Goal: Navigation & Orientation: Find specific page/section

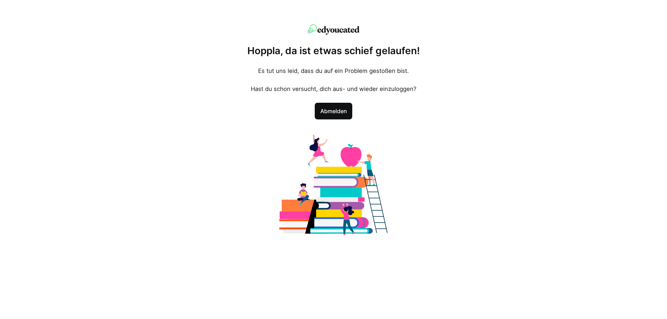
click at [342, 112] on span "Abmelden" at bounding box center [334, 111] width 30 height 8
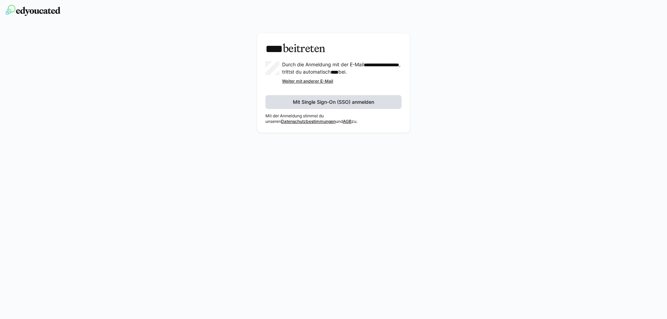
click at [336, 106] on span "Mit Single Sign-On (SSO) anmelden" at bounding box center [333, 102] width 83 height 7
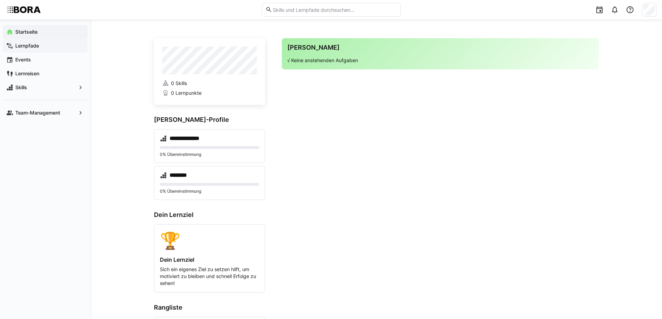
click at [0, 0] on app-navigation-label "Lernpfade" at bounding box center [0, 0] width 0 height 0
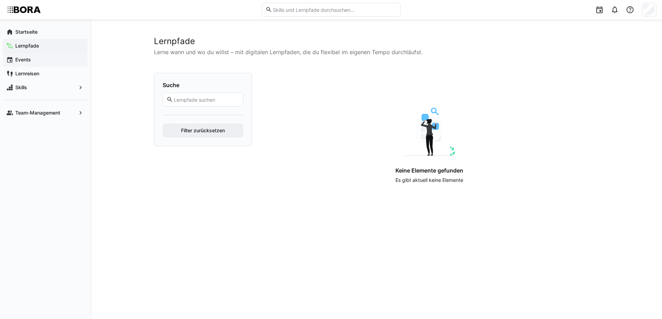
click at [34, 59] on span "Events" at bounding box center [49, 59] width 70 height 7
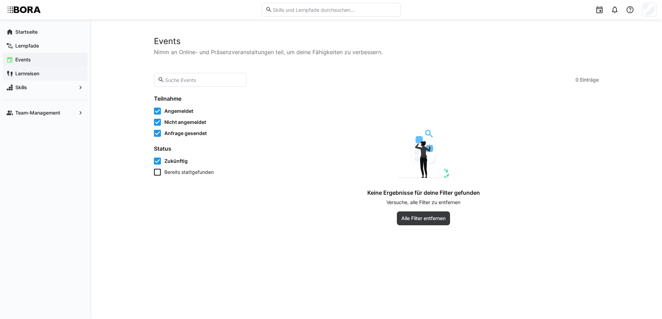
click at [0, 0] on app-navigation-label "Lernreisen" at bounding box center [0, 0] width 0 height 0
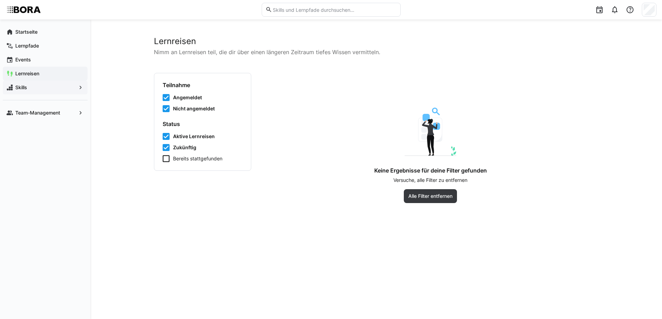
click at [40, 88] on span "Skills" at bounding box center [45, 87] width 62 height 7
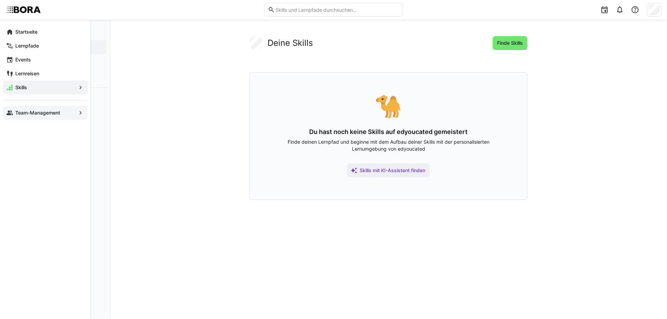
click at [0, 0] on app-navigation-label "Team-Management" at bounding box center [0, 0] width 0 height 0
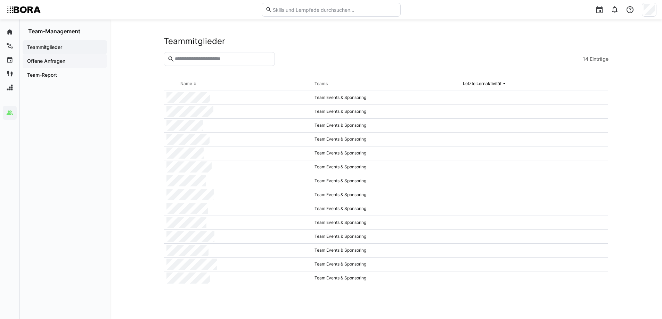
click at [0, 0] on app-navigation-label "Offene Anfragen" at bounding box center [0, 0] width 0 height 0
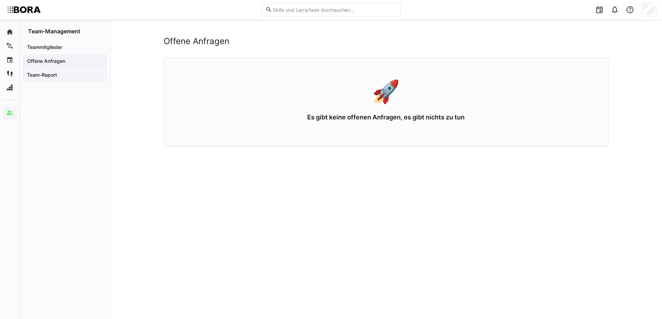
click at [0, 0] on app-navigation-label "Team-Report" at bounding box center [0, 0] width 0 height 0
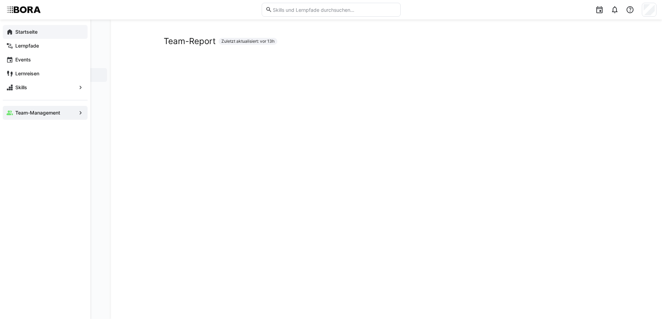
click at [10, 32] on eds-icon at bounding box center [9, 31] width 7 height 7
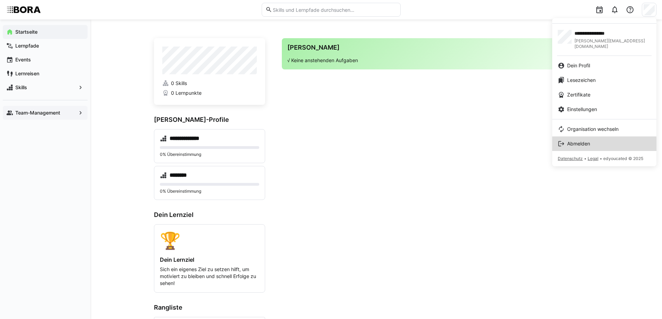
click at [609, 140] on div "Abmelden" at bounding box center [604, 143] width 93 height 7
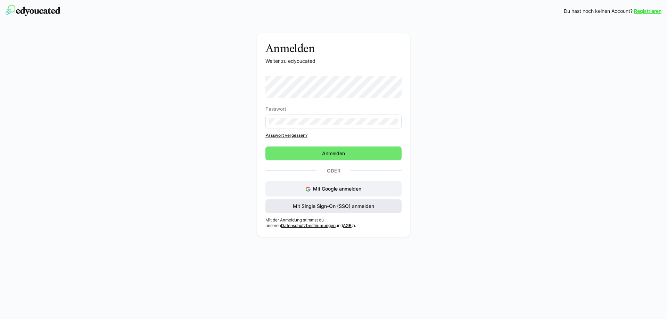
click at [370, 204] on span "Mit Single Sign-On (SSO) anmelden" at bounding box center [333, 206] width 83 height 7
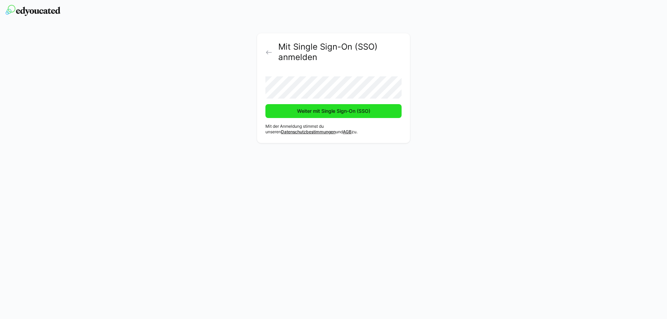
click at [333, 113] on span "Weiter mit Single Sign-On (SSO)" at bounding box center [333, 111] width 75 height 7
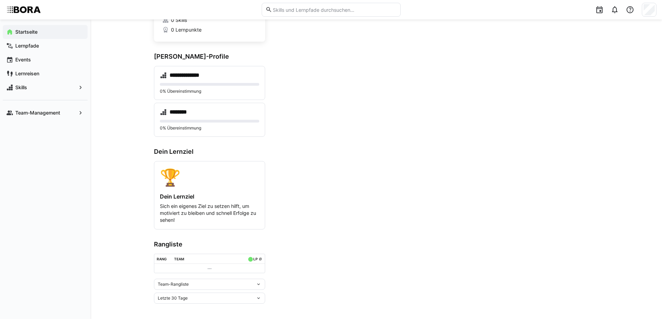
scroll to position [66, 0]
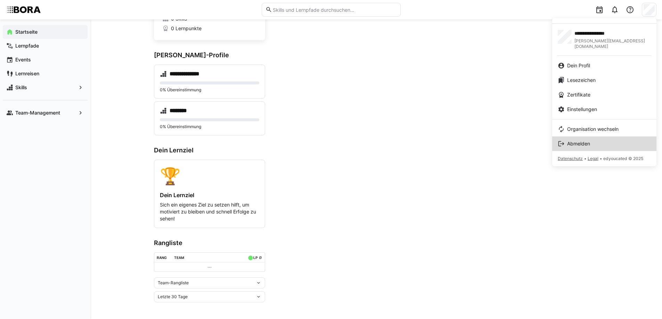
click at [606, 140] on div "Abmelden" at bounding box center [604, 143] width 93 height 7
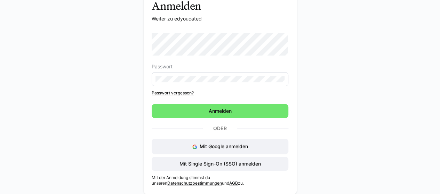
scroll to position [46, 0]
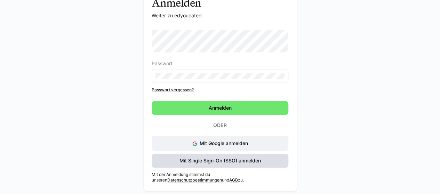
click at [222, 162] on span "Mit Single Sign-On (SSO) anmelden" at bounding box center [219, 160] width 83 height 7
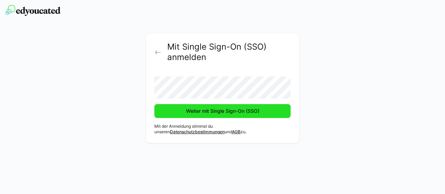
click at [227, 109] on span "Weiter mit Single Sign-On (SSO)" at bounding box center [222, 111] width 75 height 7
